Goal: Task Accomplishment & Management: Manage account settings

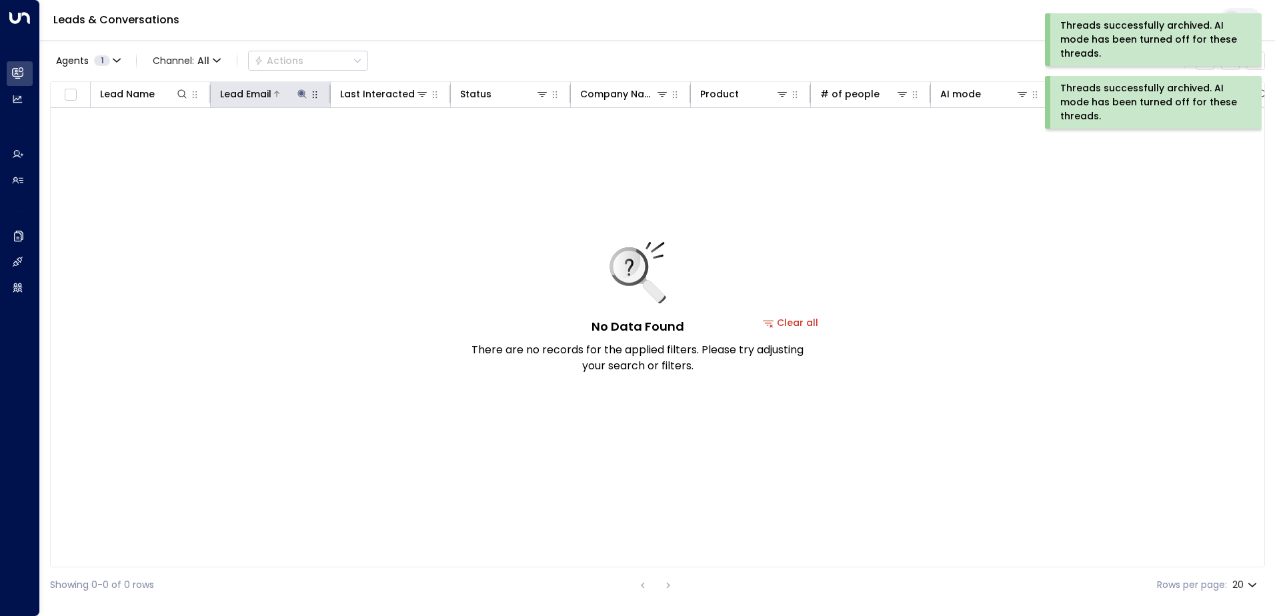
click at [298, 93] on icon at bounding box center [301, 93] width 9 height 9
click at [392, 148] on button "button" at bounding box center [385, 142] width 17 height 17
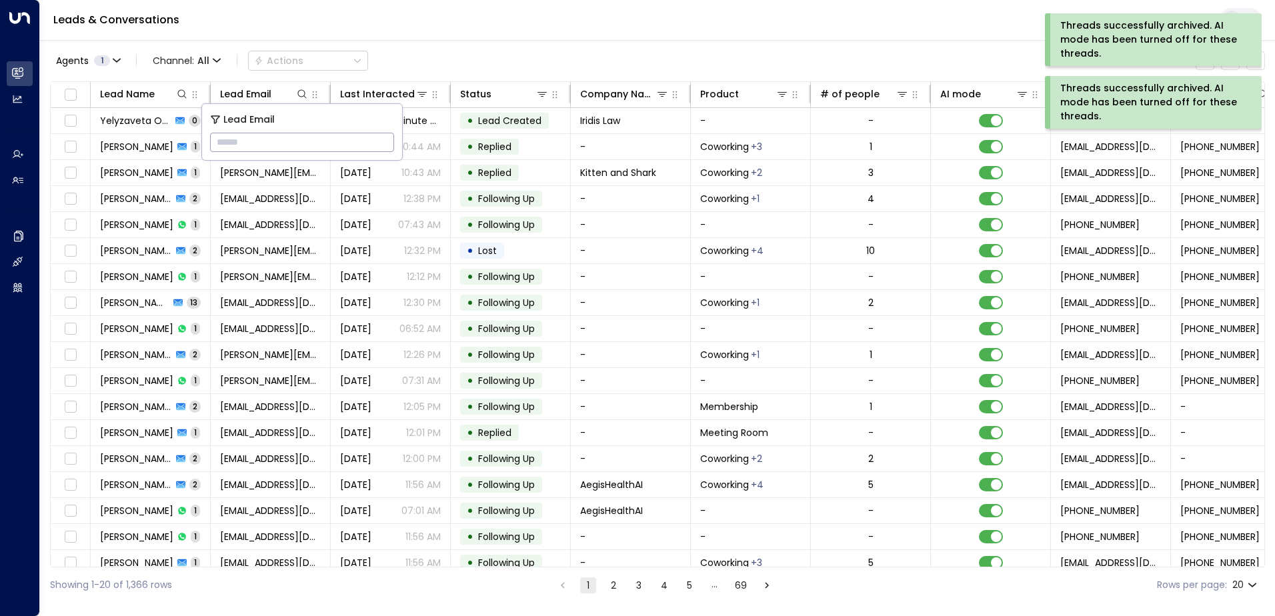
type input "**********"
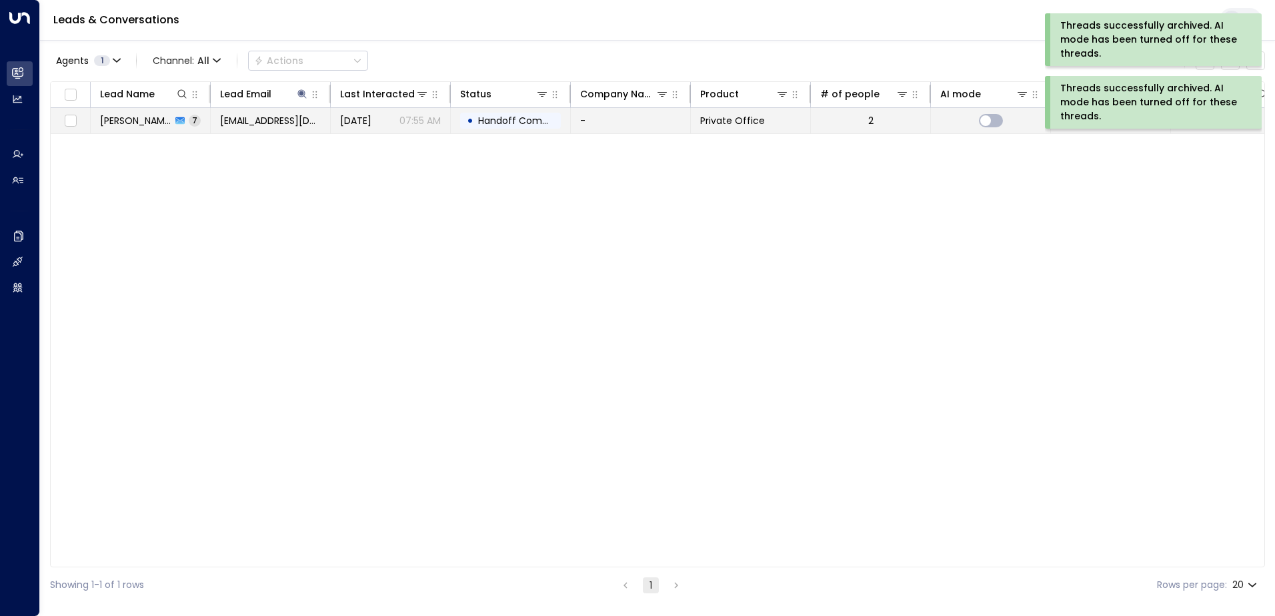
click at [516, 121] on span "Handoff Completed" at bounding box center [525, 120] width 94 height 13
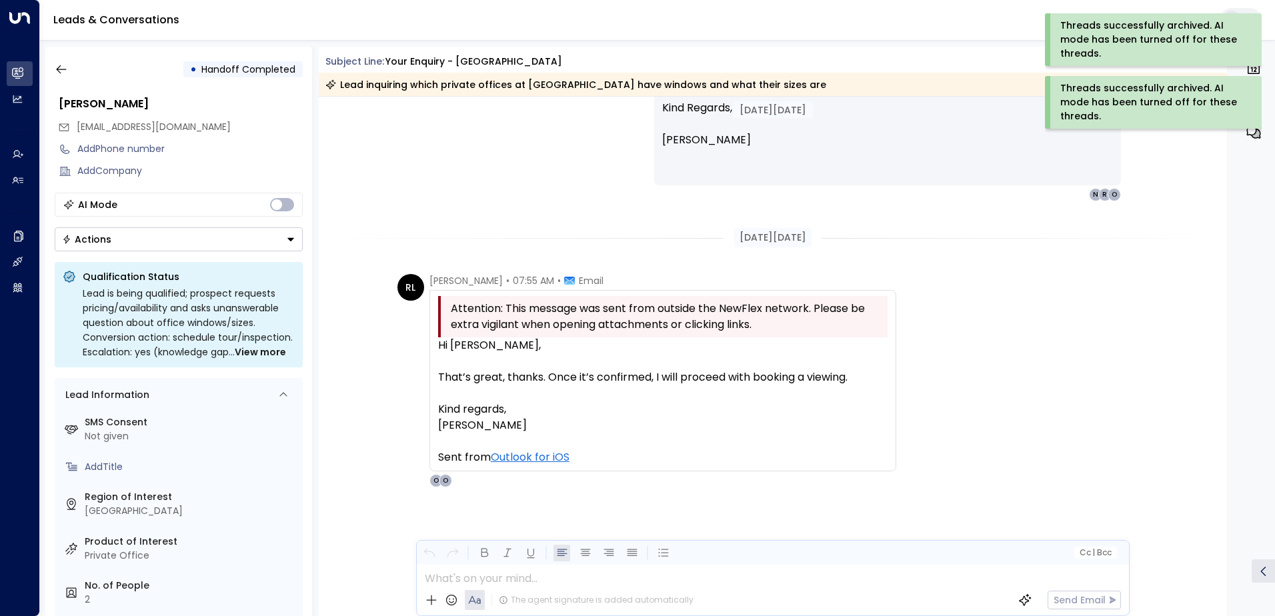
scroll to position [2018, 0]
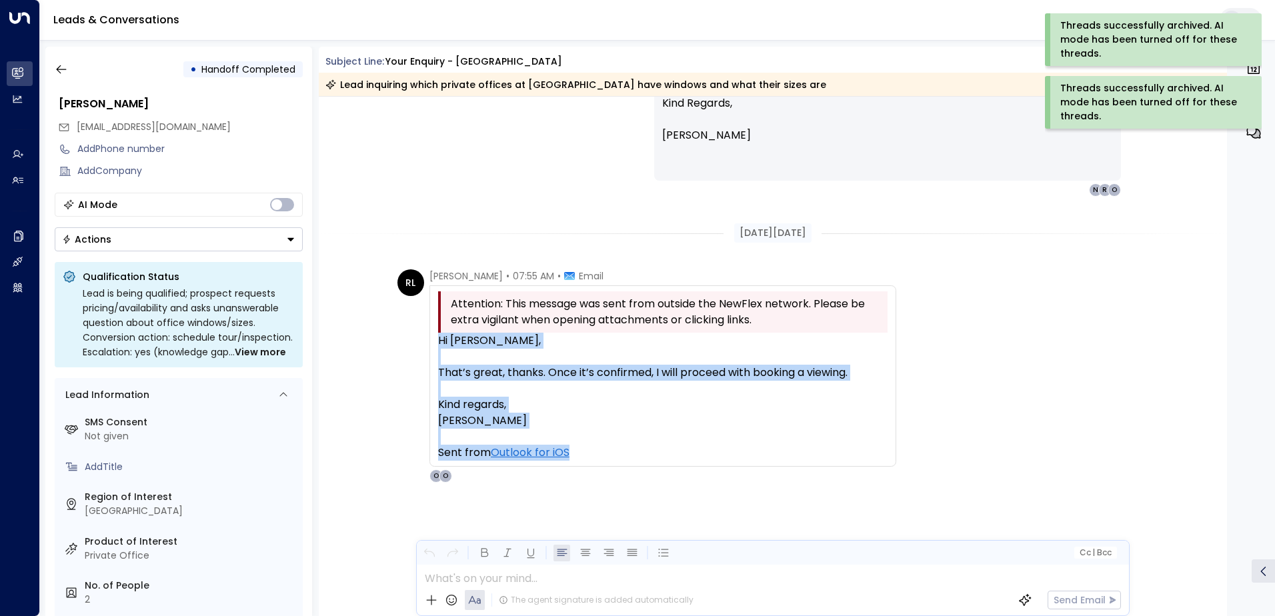
drag, startPoint x: 433, startPoint y: 341, endPoint x: 672, endPoint y: 455, distance: 265.1
click at [672, 455] on div "Attention: This message was sent from outside the NewFlex network. Please be ex…" at bounding box center [662, 375] width 467 height 181
drag, startPoint x: 672, startPoint y: 455, endPoint x: 605, endPoint y: 366, distance: 111.4
copy div "Hi [PERSON_NAME], That’s great, thanks. Once it’s confirmed, I will proceed wit…"
click at [63, 69] on icon "button" at bounding box center [61, 69] width 10 height 9
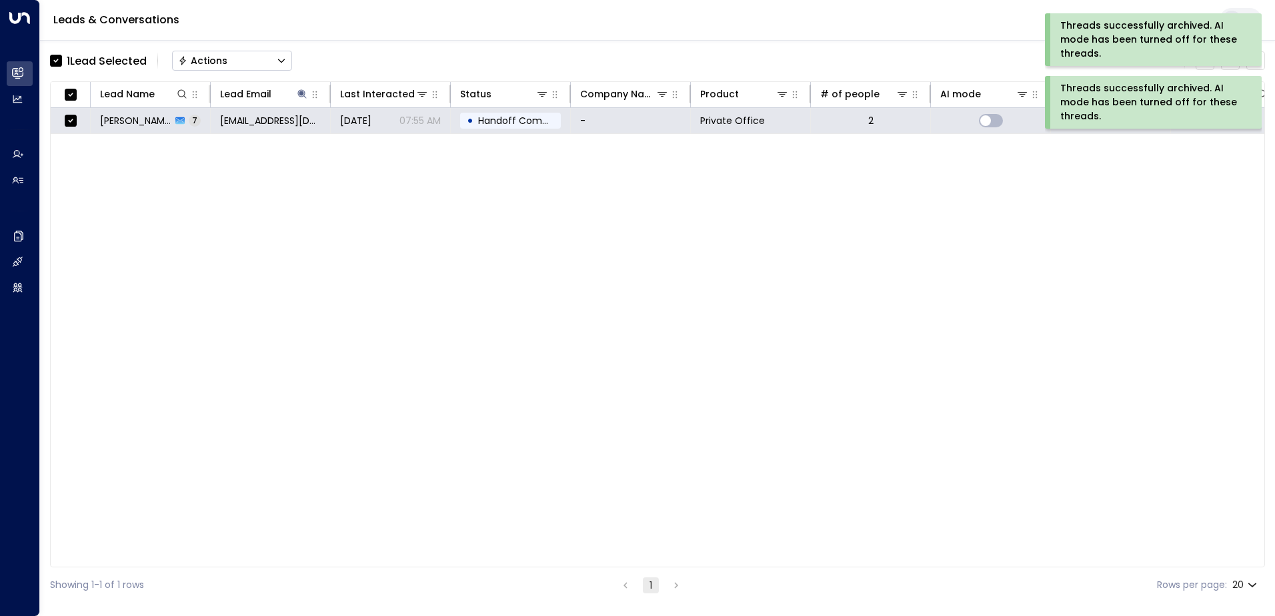
click at [229, 56] on button "Actions" at bounding box center [232, 61] width 120 height 20
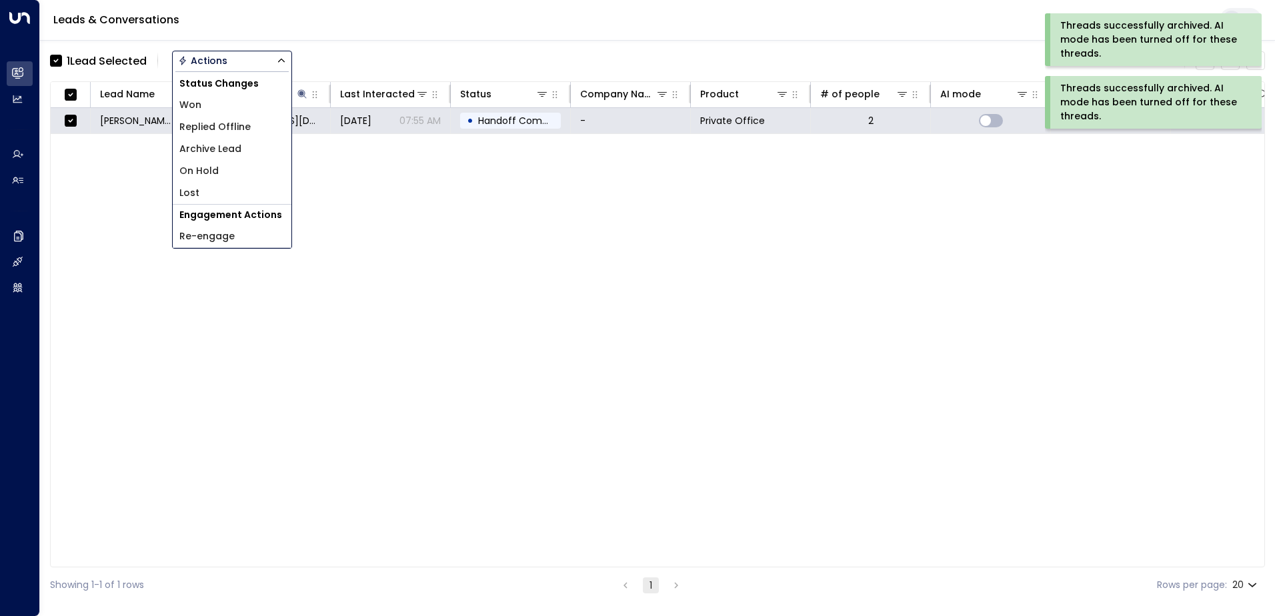
click at [228, 151] on span "Archive Lead" at bounding box center [210, 149] width 62 height 14
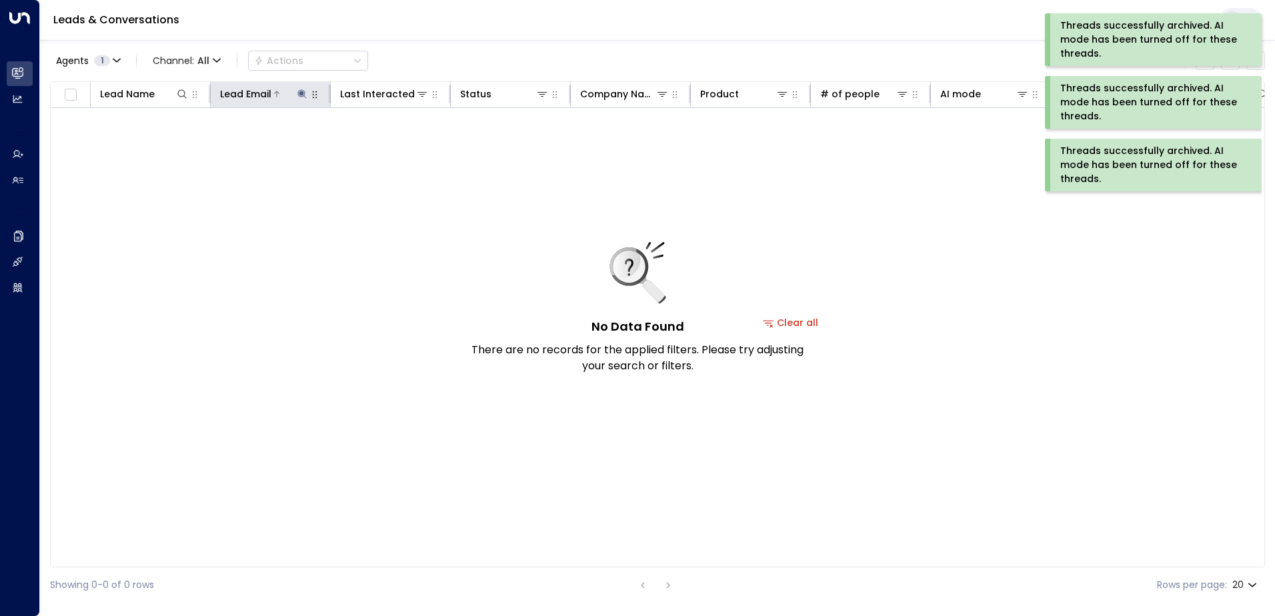
click at [300, 95] on icon at bounding box center [301, 93] width 9 height 9
click at [391, 141] on button "button" at bounding box center [385, 142] width 17 height 17
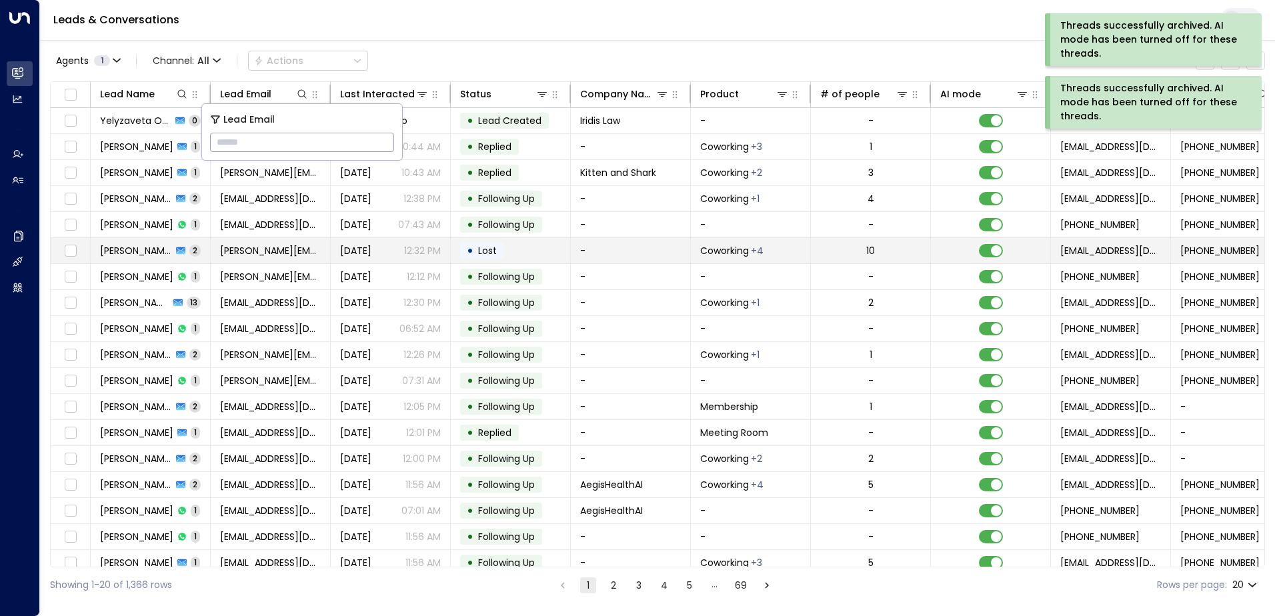
type input "**********"
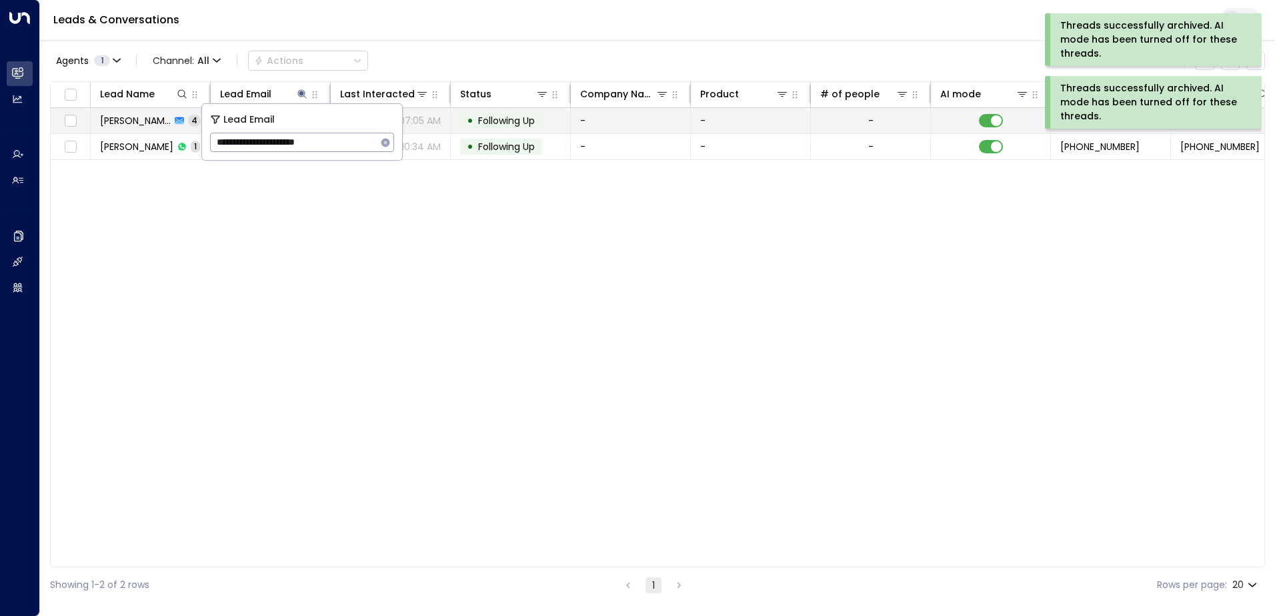
click at [489, 121] on span "Following Up" at bounding box center [506, 120] width 57 height 13
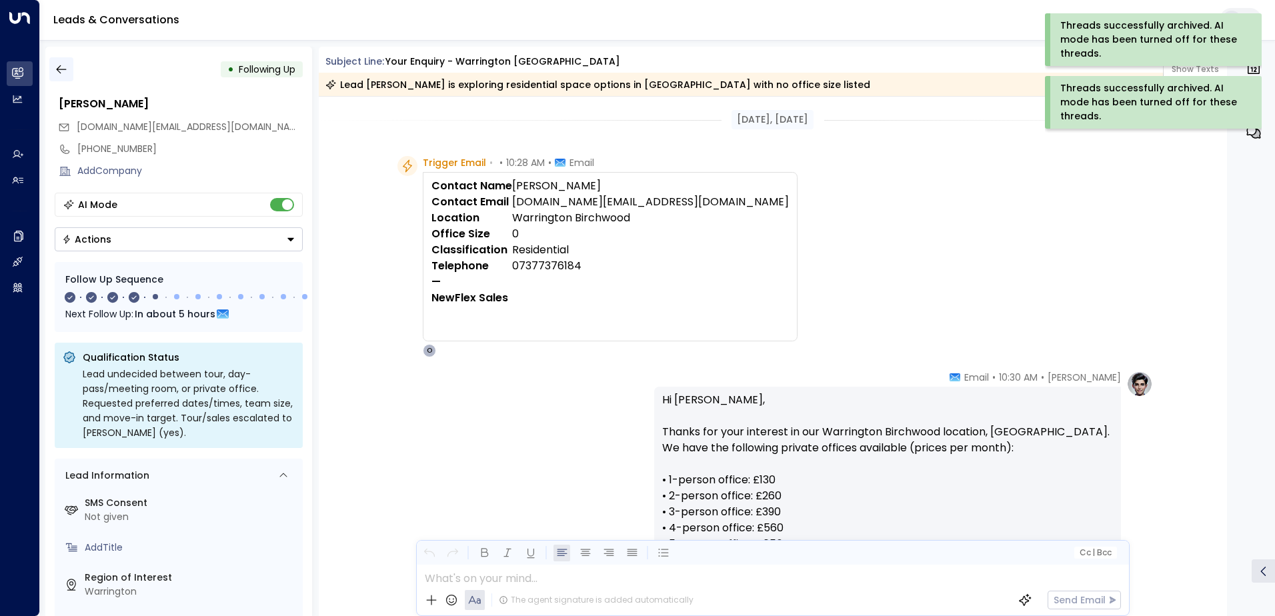
click at [70, 64] on button "button" at bounding box center [61, 69] width 24 height 24
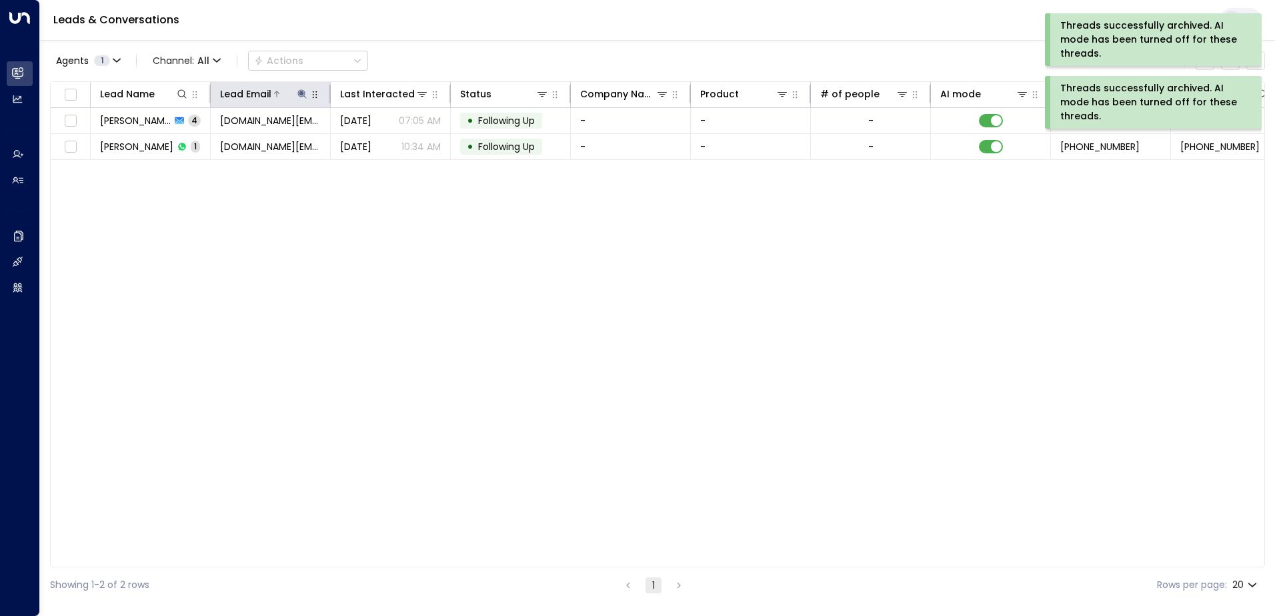
click at [303, 89] on icon at bounding box center [302, 94] width 11 height 11
click at [384, 138] on icon "button" at bounding box center [385, 142] width 11 height 11
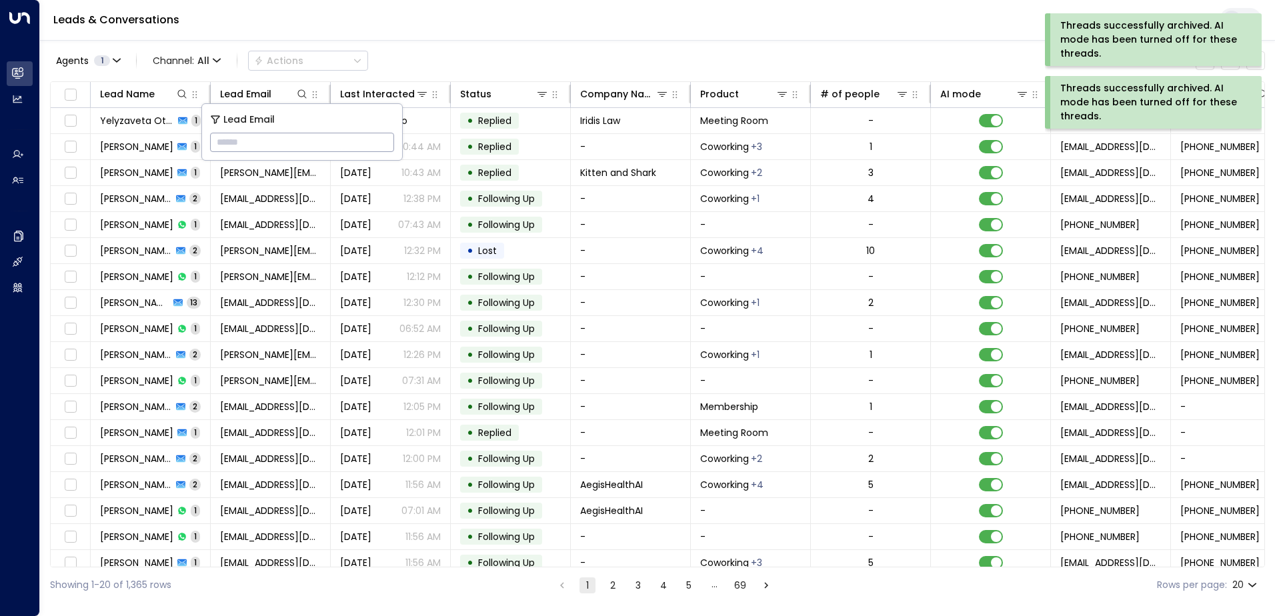
type input "**********"
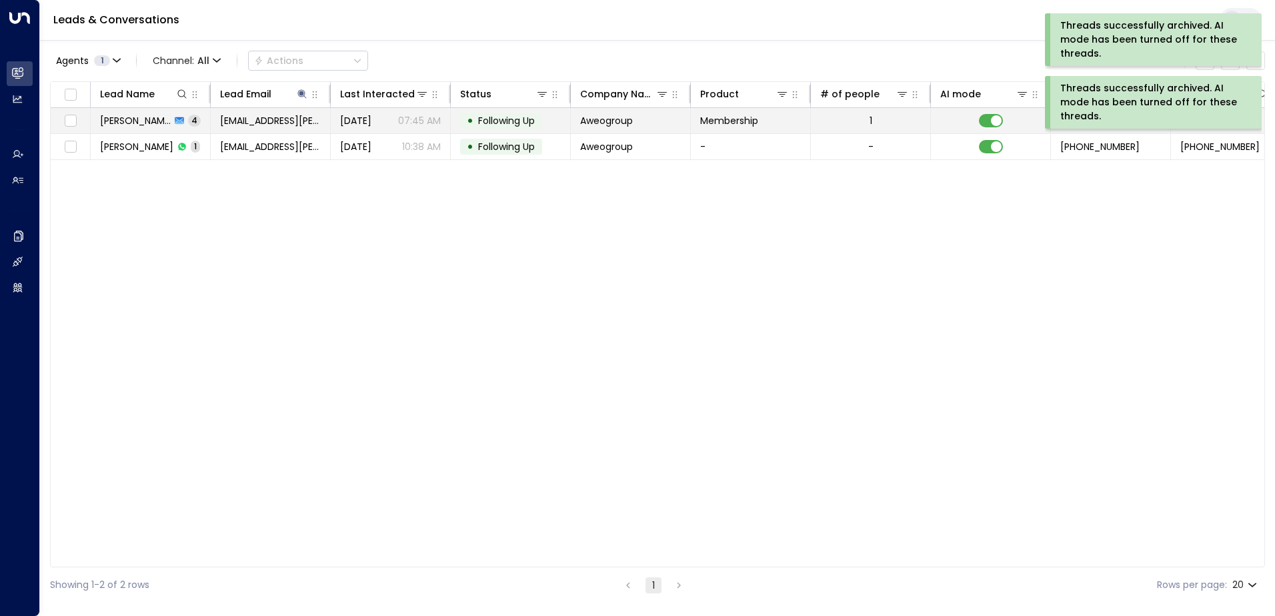
click at [518, 115] on span "Following Up" at bounding box center [506, 120] width 57 height 13
